Goal: Find specific page/section: Find specific page/section

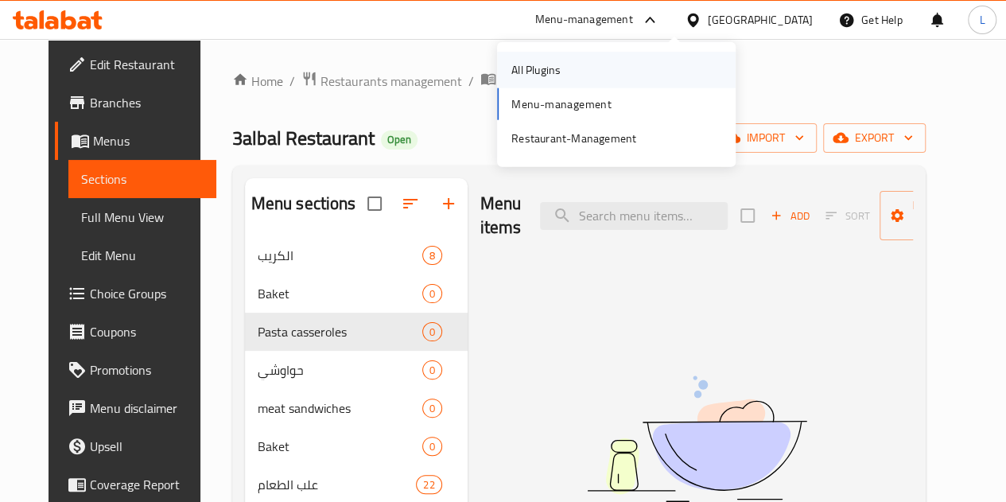
click at [705, 54] on div "All Plugins" at bounding box center [616, 70] width 239 height 37
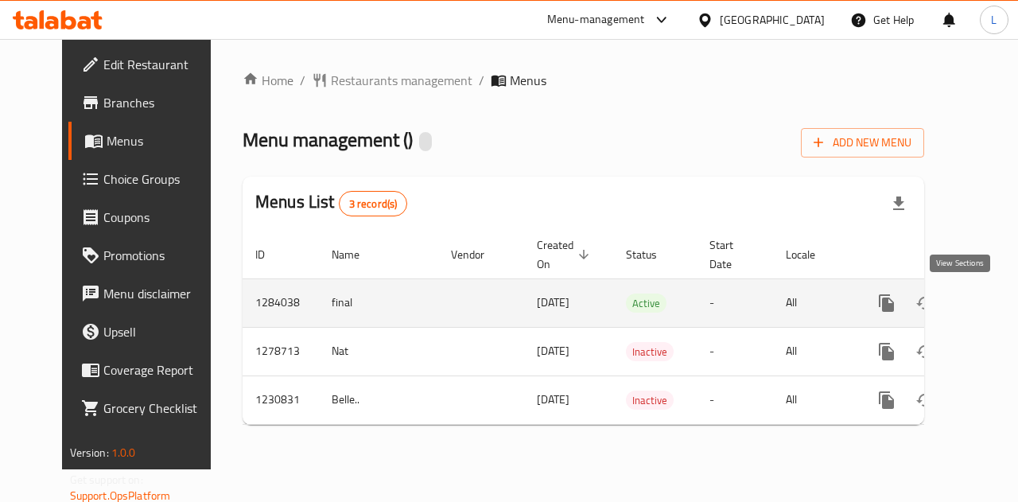
click at [992, 309] on icon "enhanced table" at bounding box center [1001, 302] width 19 height 19
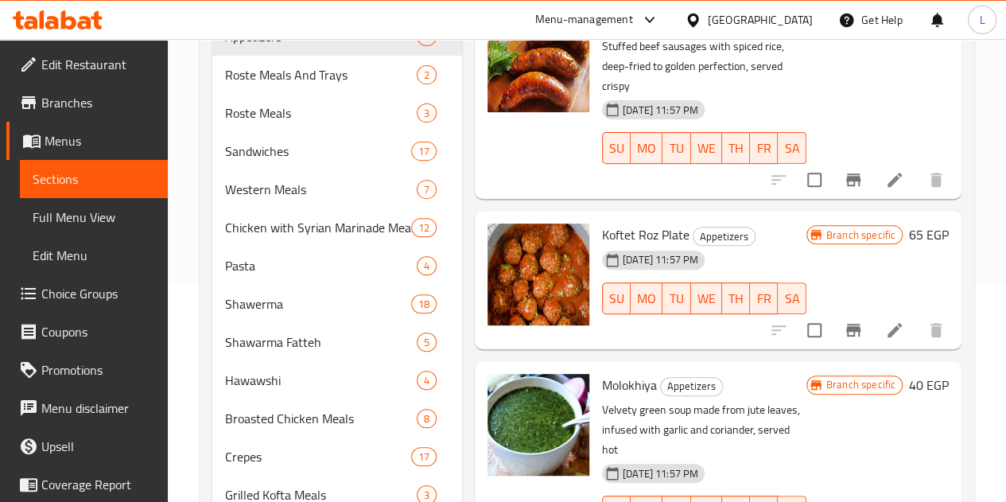
scroll to position [60, 0]
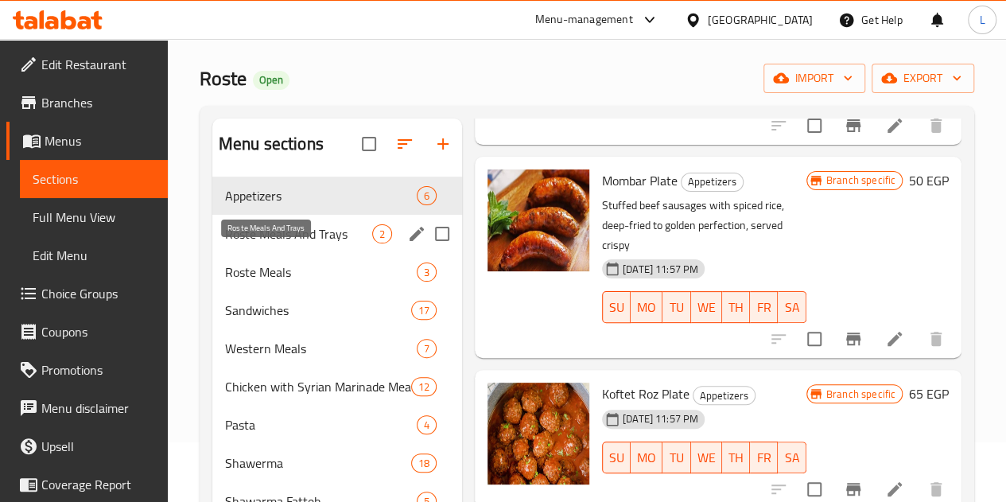
click at [286, 243] on span "Roste Meals And Trays" at bounding box center [298, 233] width 147 height 19
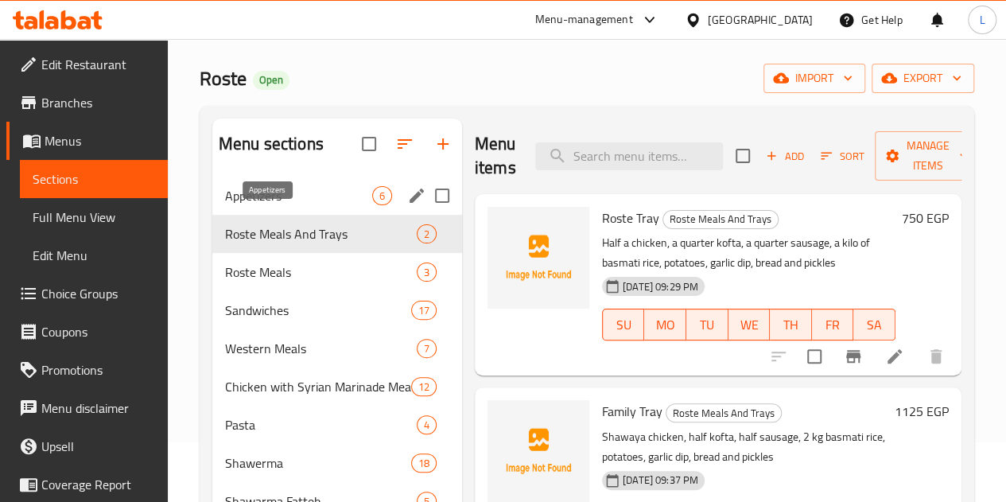
click at [291, 205] on span "Appetizers" at bounding box center [298, 195] width 147 height 19
